Goal: Task Accomplishment & Management: Use online tool/utility

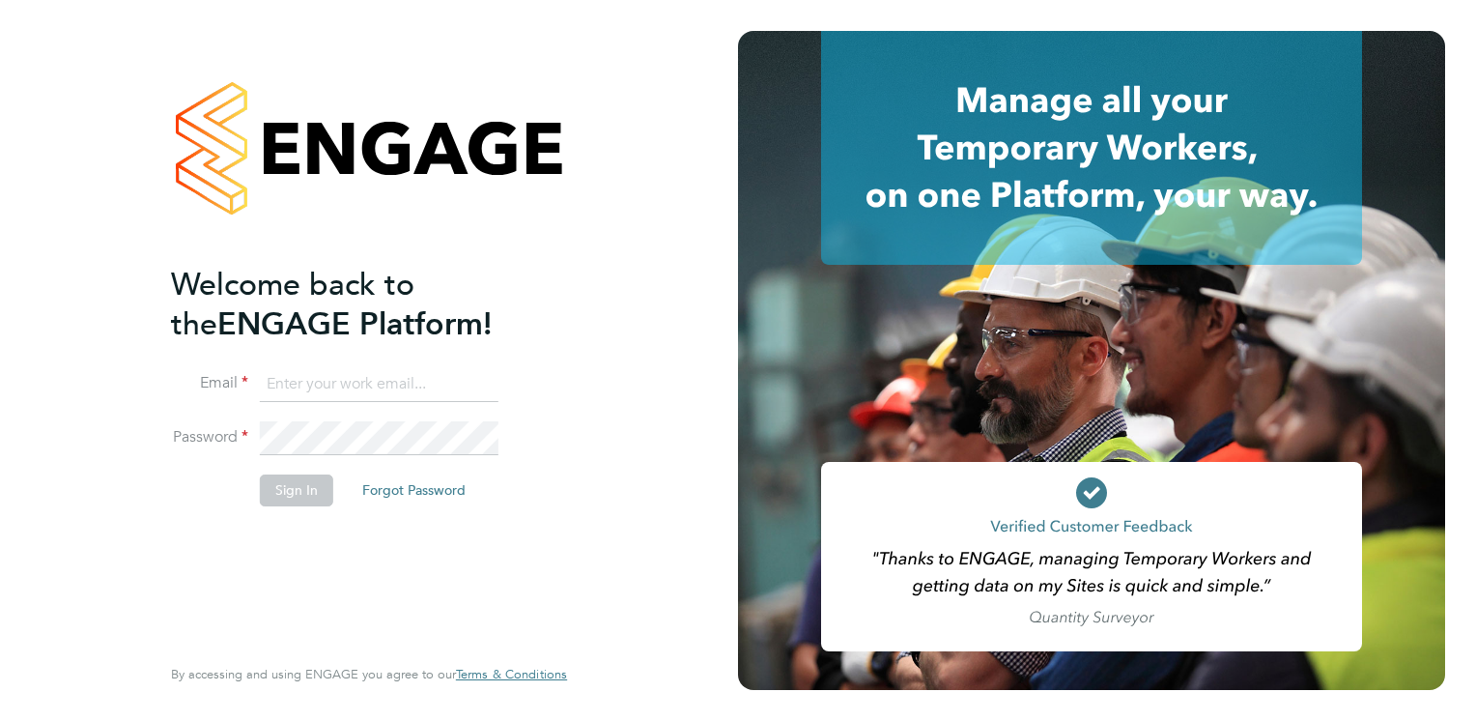
type input "[PERSON_NAME][EMAIL_ADDRESS][PERSON_NAME][DOMAIN_NAME]"
click at [293, 493] on button "Sign In" at bounding box center [296, 489] width 73 height 31
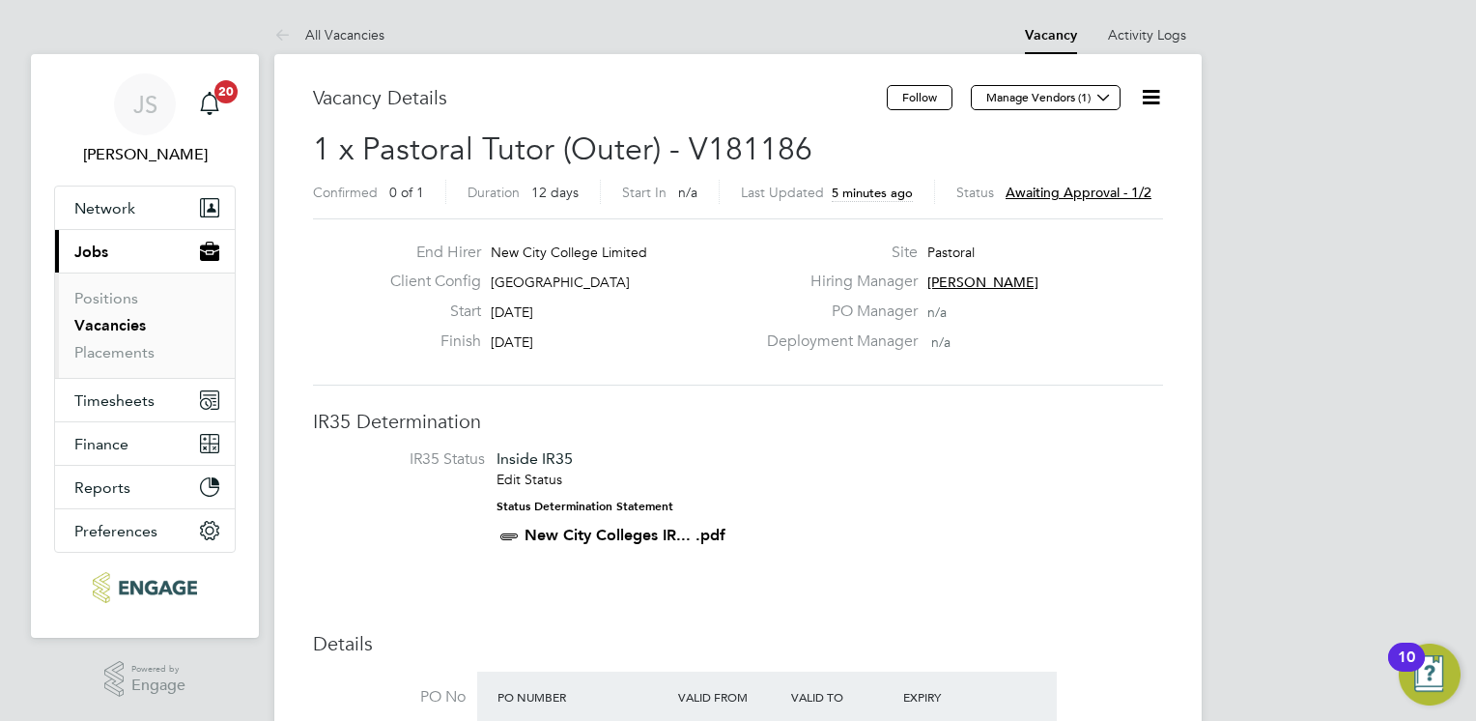
click at [1071, 187] on span "Awaiting approval - 1/2" at bounding box center [1079, 192] width 146 height 17
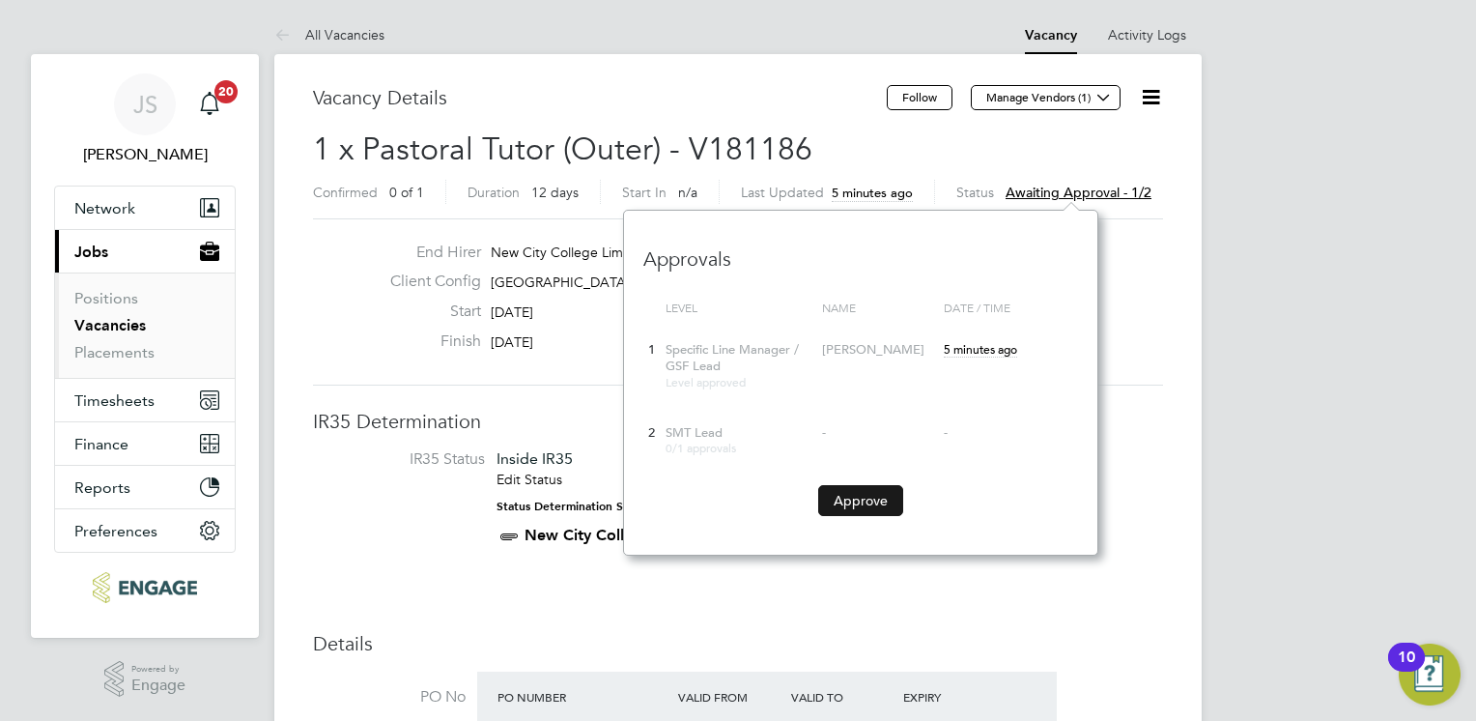
click at [879, 489] on button "Approve" at bounding box center [860, 500] width 85 height 31
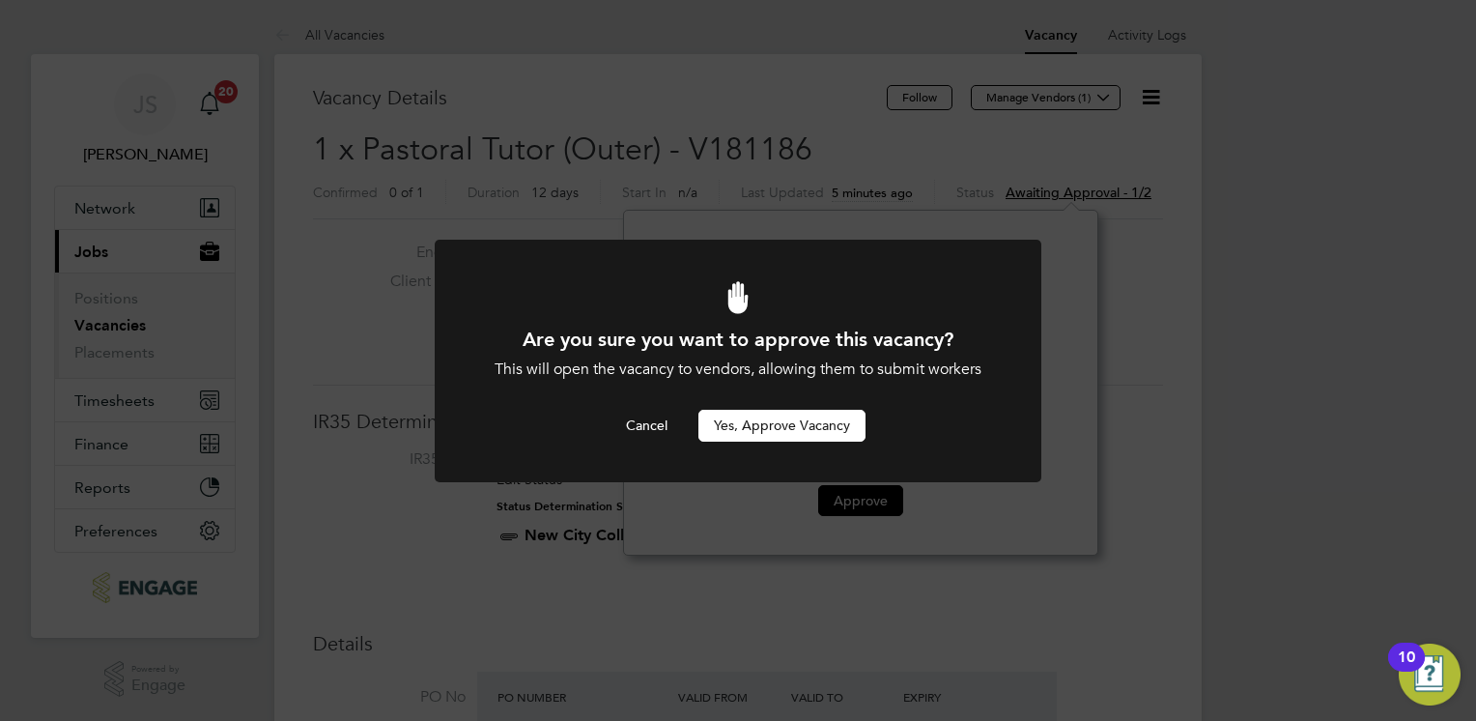
click at [794, 415] on button "Yes, Approve Vacancy" at bounding box center [782, 425] width 167 height 31
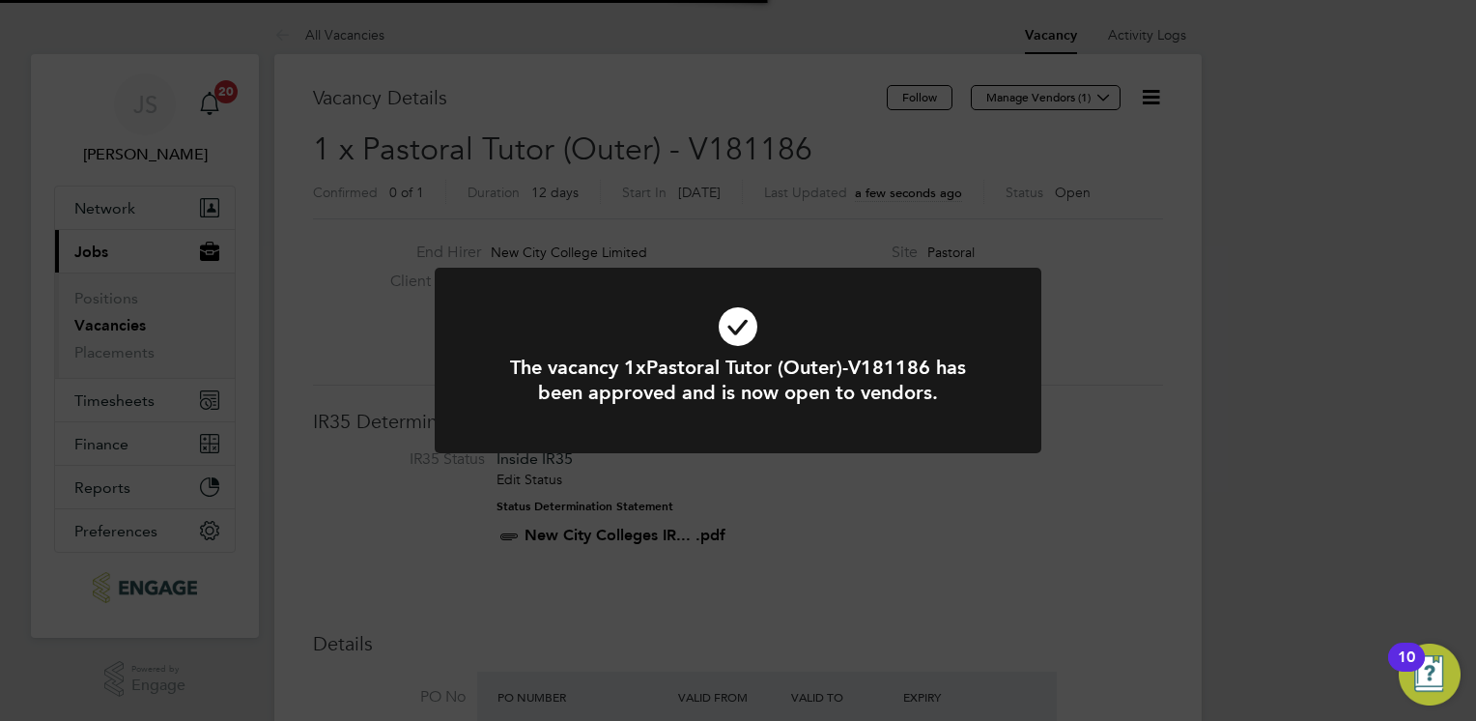
scroll to position [57, 135]
